Goal: Task Accomplishment & Management: Manage account settings

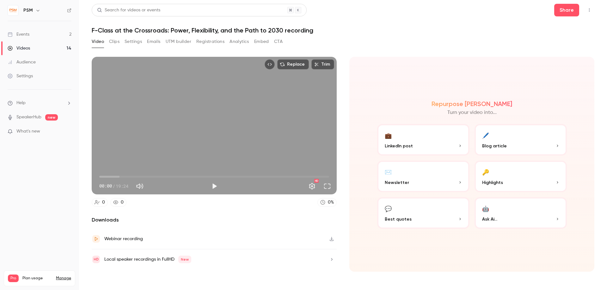
click at [27, 33] on div "Events" at bounding box center [19, 34] width 22 height 6
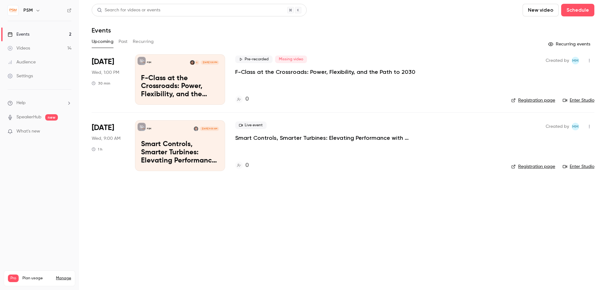
click at [173, 76] on p "F-Class at the Crossroads: Power, Flexibility, and the Path to 2030" at bounding box center [180, 87] width 78 height 24
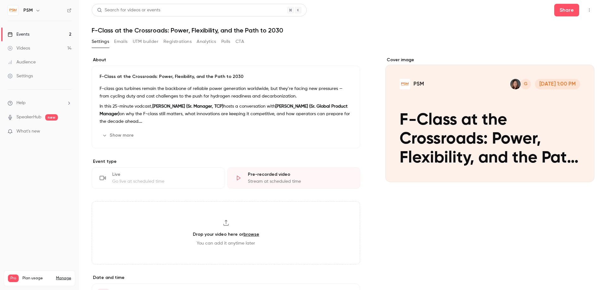
click at [250, 235] on link "browse" at bounding box center [251, 234] width 16 height 5
type input "**********"
